Goal: Task Accomplishment & Management: Manage account settings

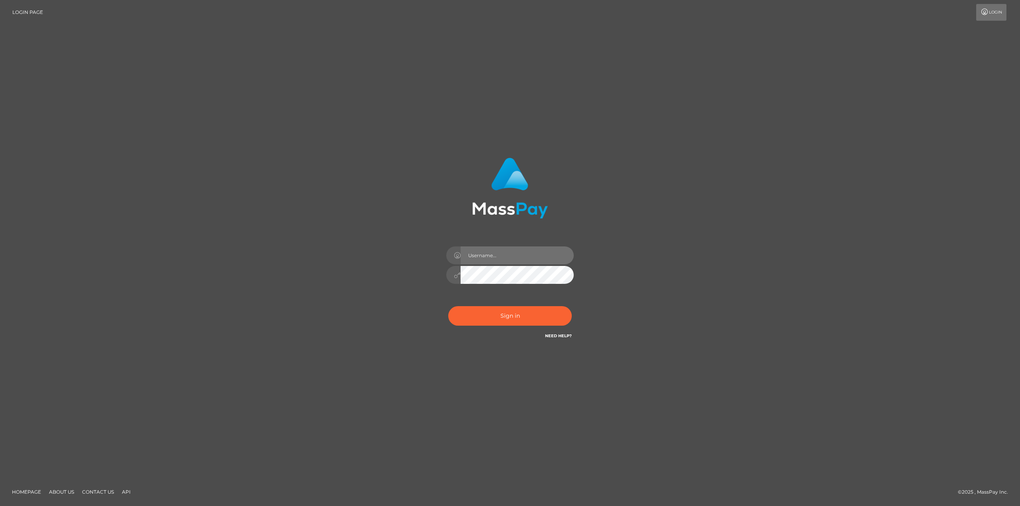
click at [473, 260] on input "text" at bounding box center [517, 256] width 113 height 18
type input "klaudette.ace"
click at [508, 320] on button "Sign in" at bounding box center [509, 316] width 123 height 20
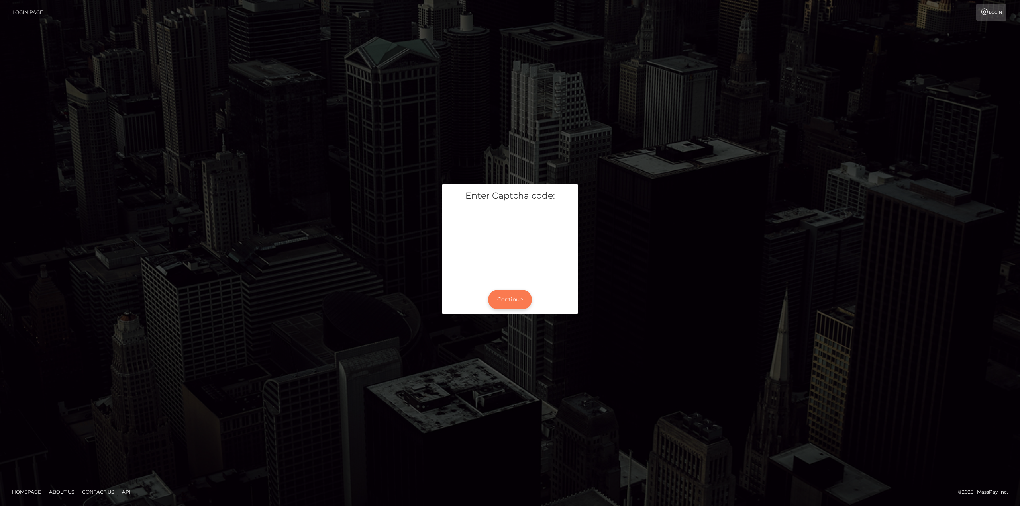
click at [515, 304] on button "Continue" at bounding box center [510, 300] width 44 height 20
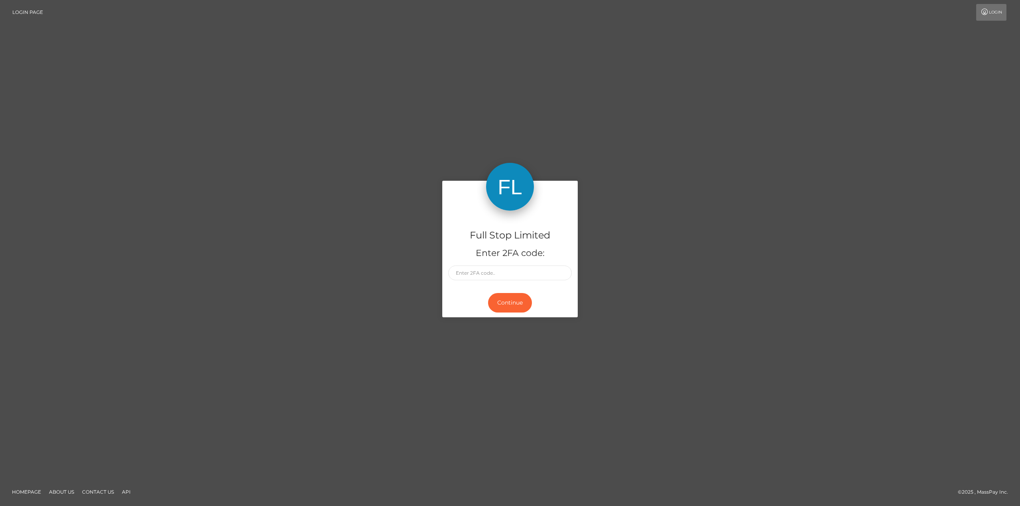
click at [496, 275] on div at bounding box center [509, 273] width 123 height 15
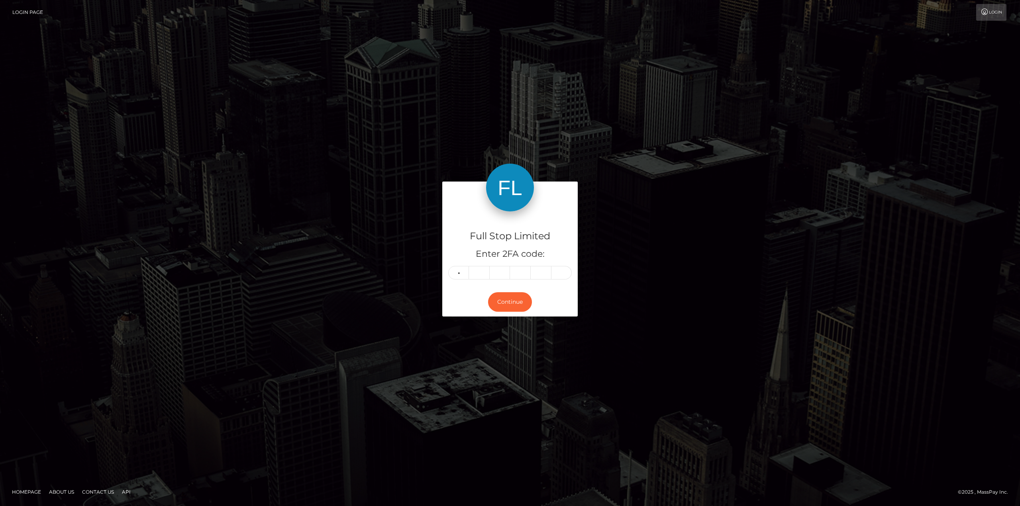
type input "3"
type input "1"
type input "0"
type input "1"
type input "5"
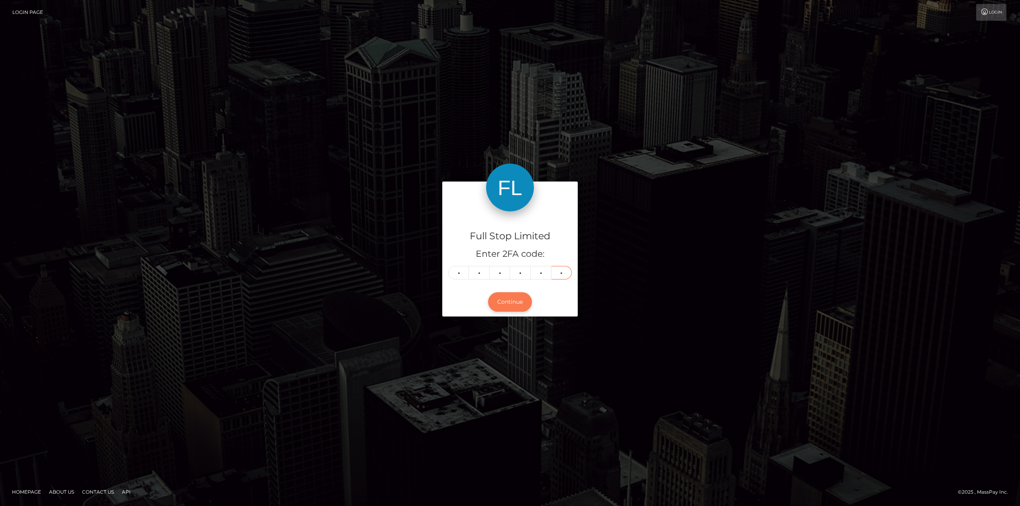
type input "1"
click at [522, 300] on button "Continue" at bounding box center [510, 302] width 44 height 20
